Goal: Navigation & Orientation: Understand site structure

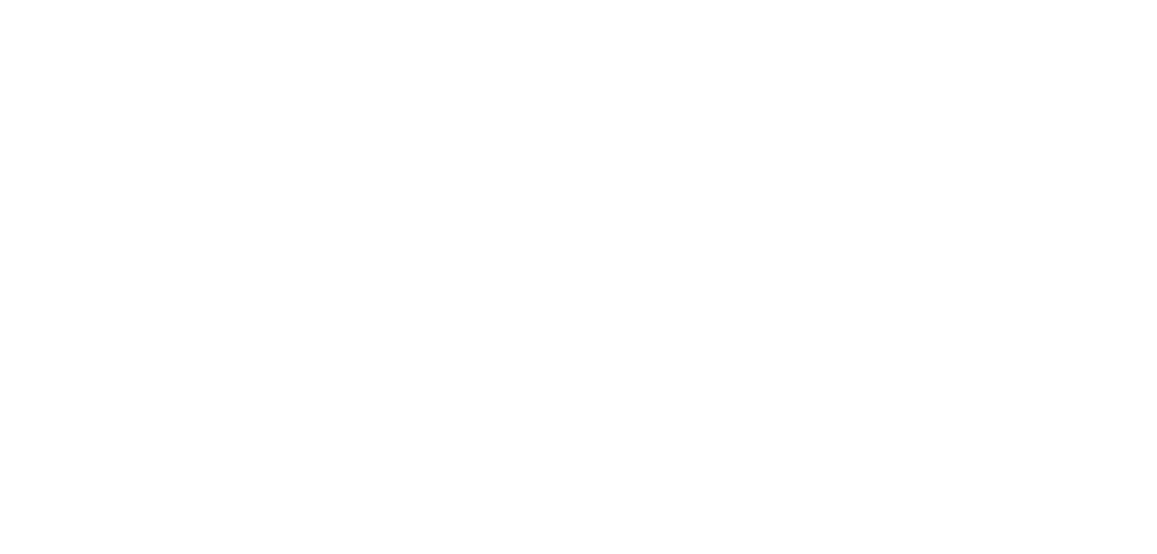
click at [311, 94] on body at bounding box center [578, 277] width 1157 height 554
